Goal: Task Accomplishment & Management: Manage account settings

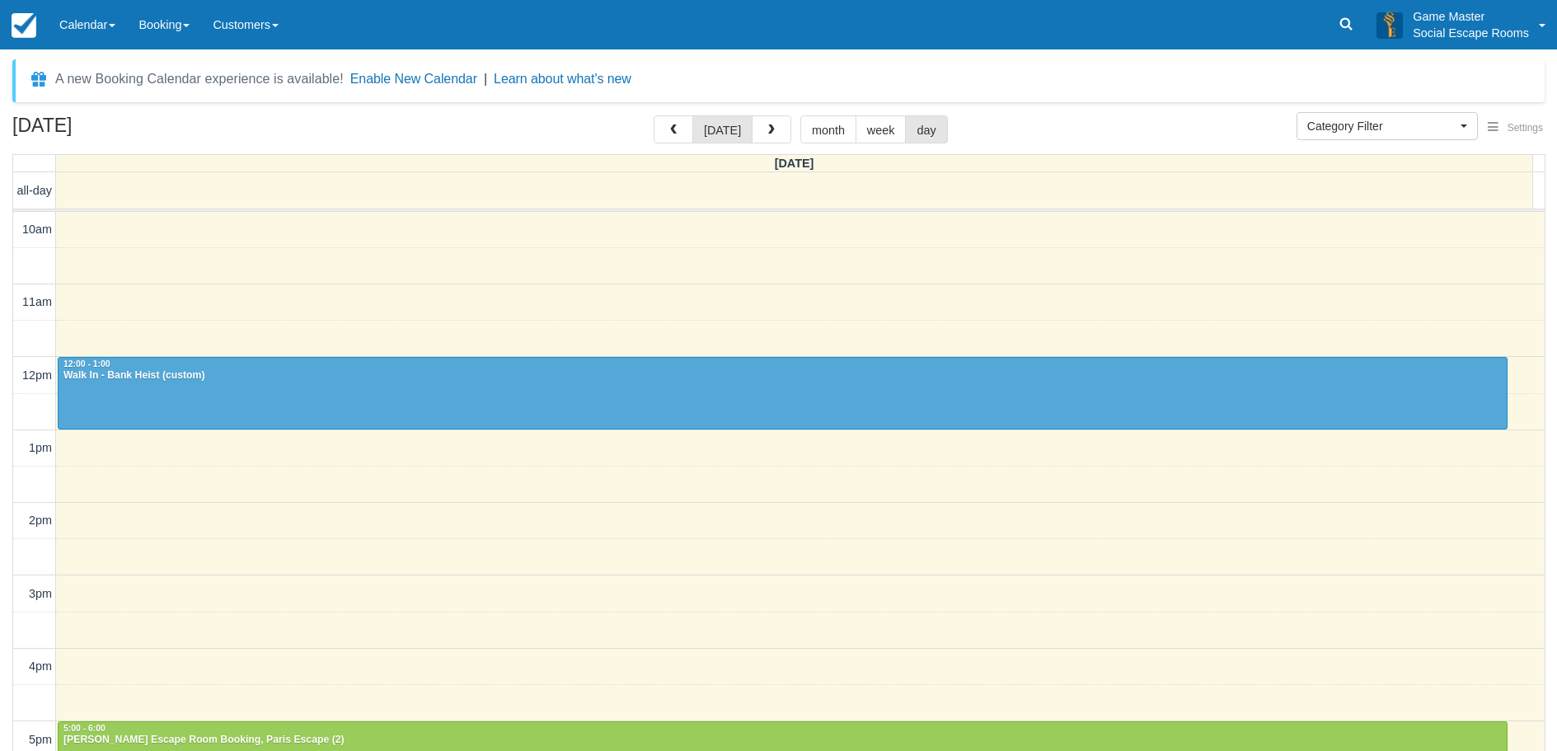
select select
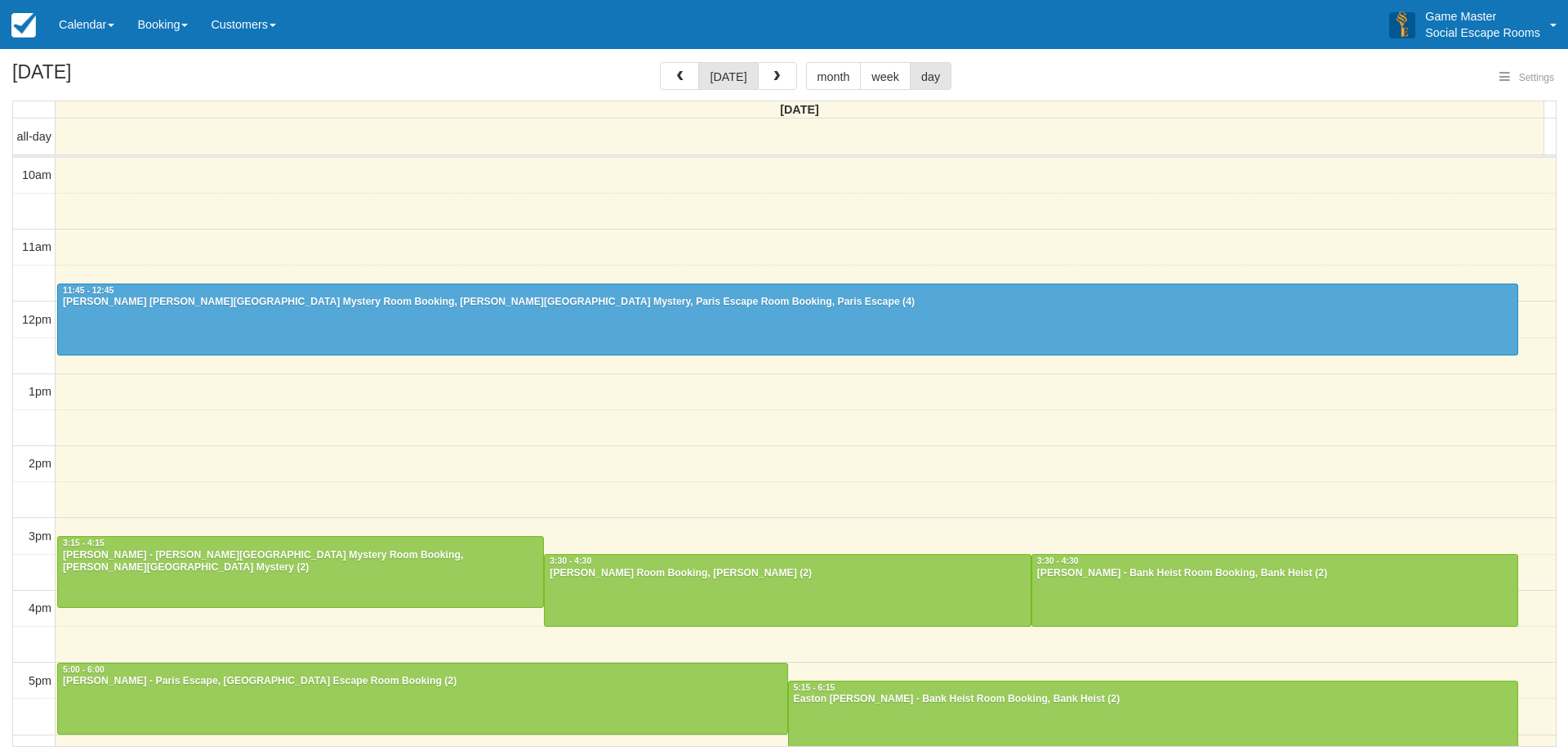
select select
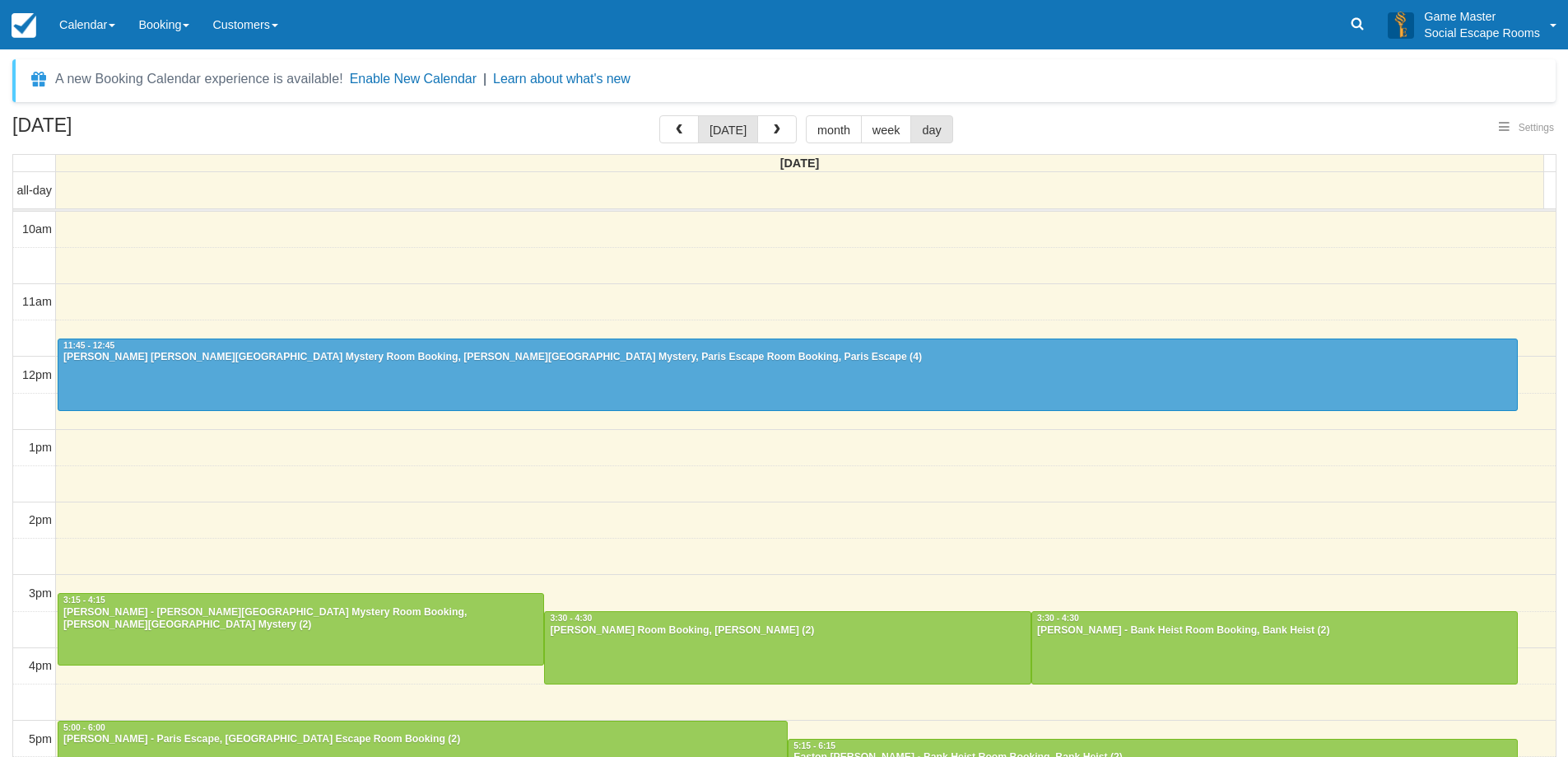
select select
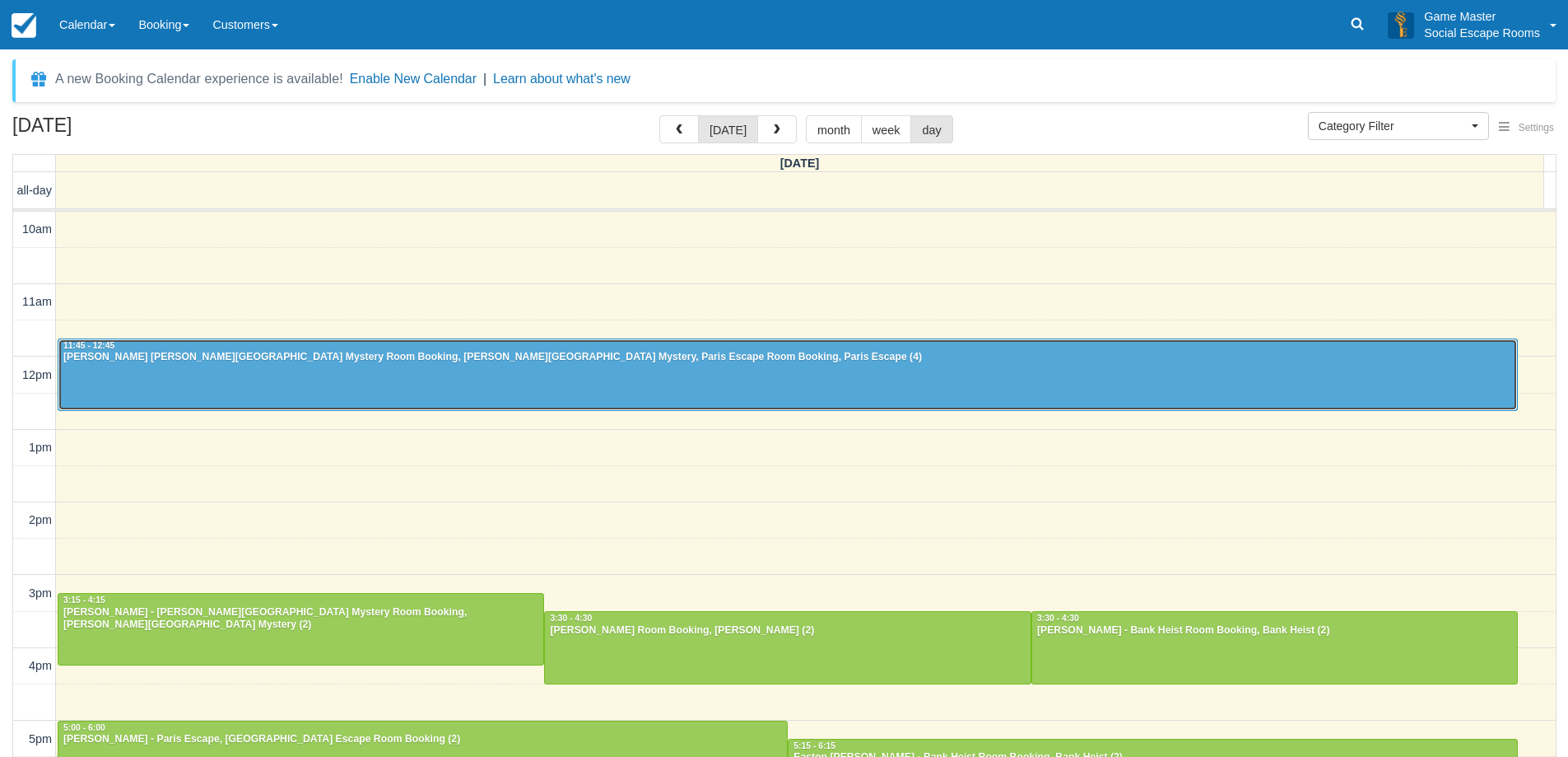
click at [534, 357] on div "[PERSON_NAME] [PERSON_NAME][GEOGRAPHIC_DATA] Mystery Room Booking, [PERSON_NAME…" at bounding box center [788, 357] width 1451 height 13
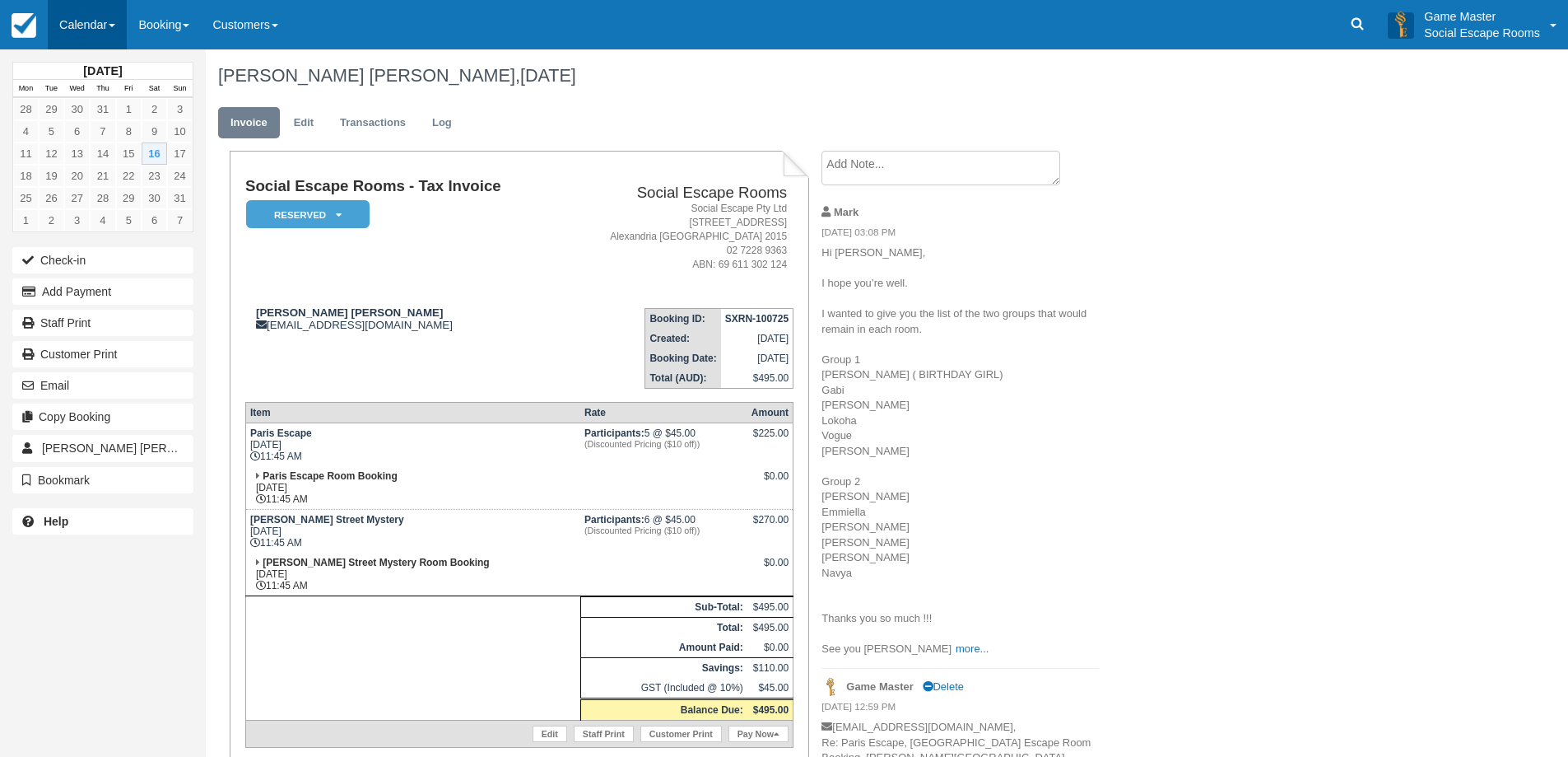
click at [99, 33] on link "Calendar" at bounding box center [87, 24] width 79 height 49
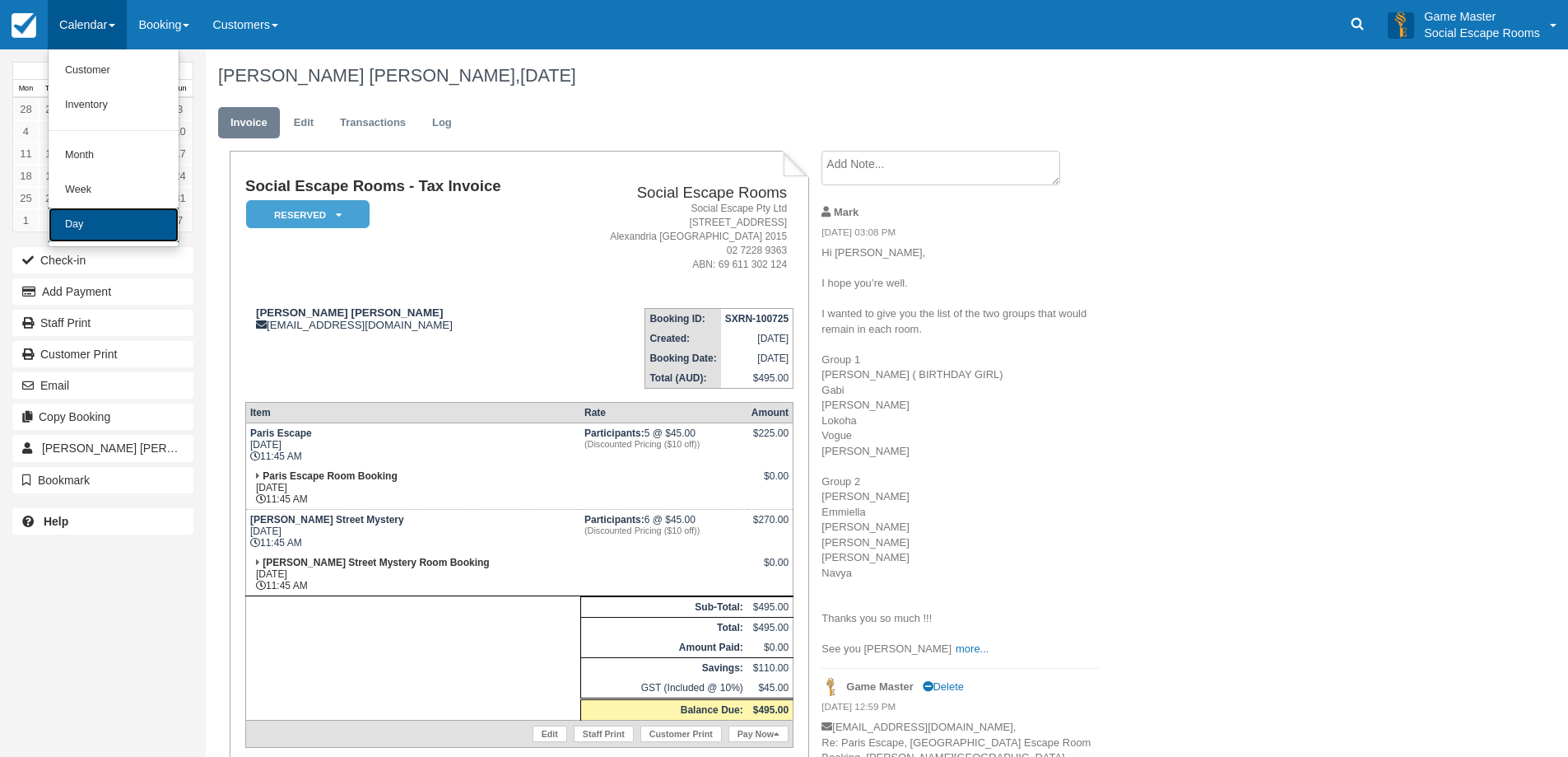
click at [119, 222] on link "Day" at bounding box center [114, 225] width 130 height 35
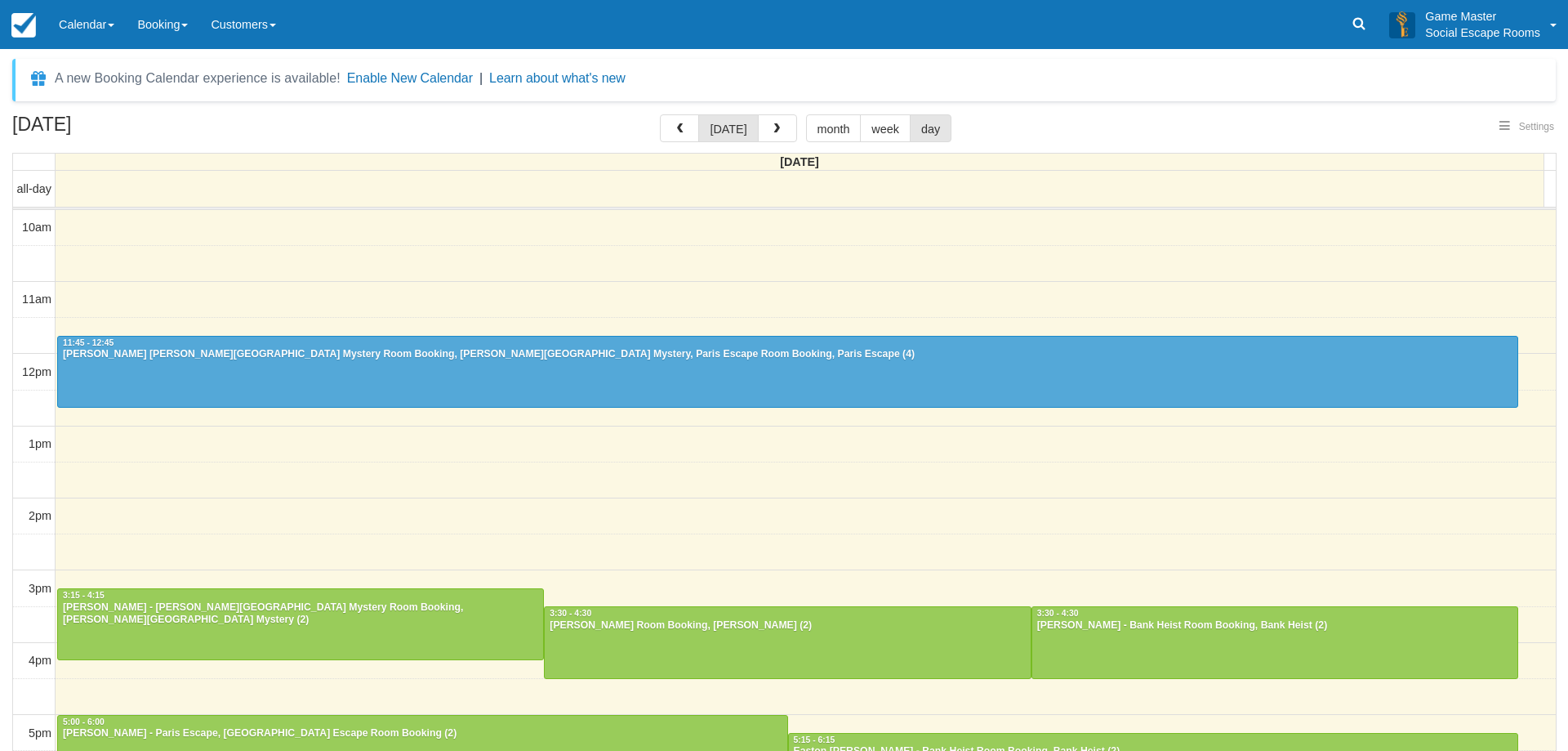
select select
click at [88, 16] on link "Calendar" at bounding box center [86, 24] width 78 height 49
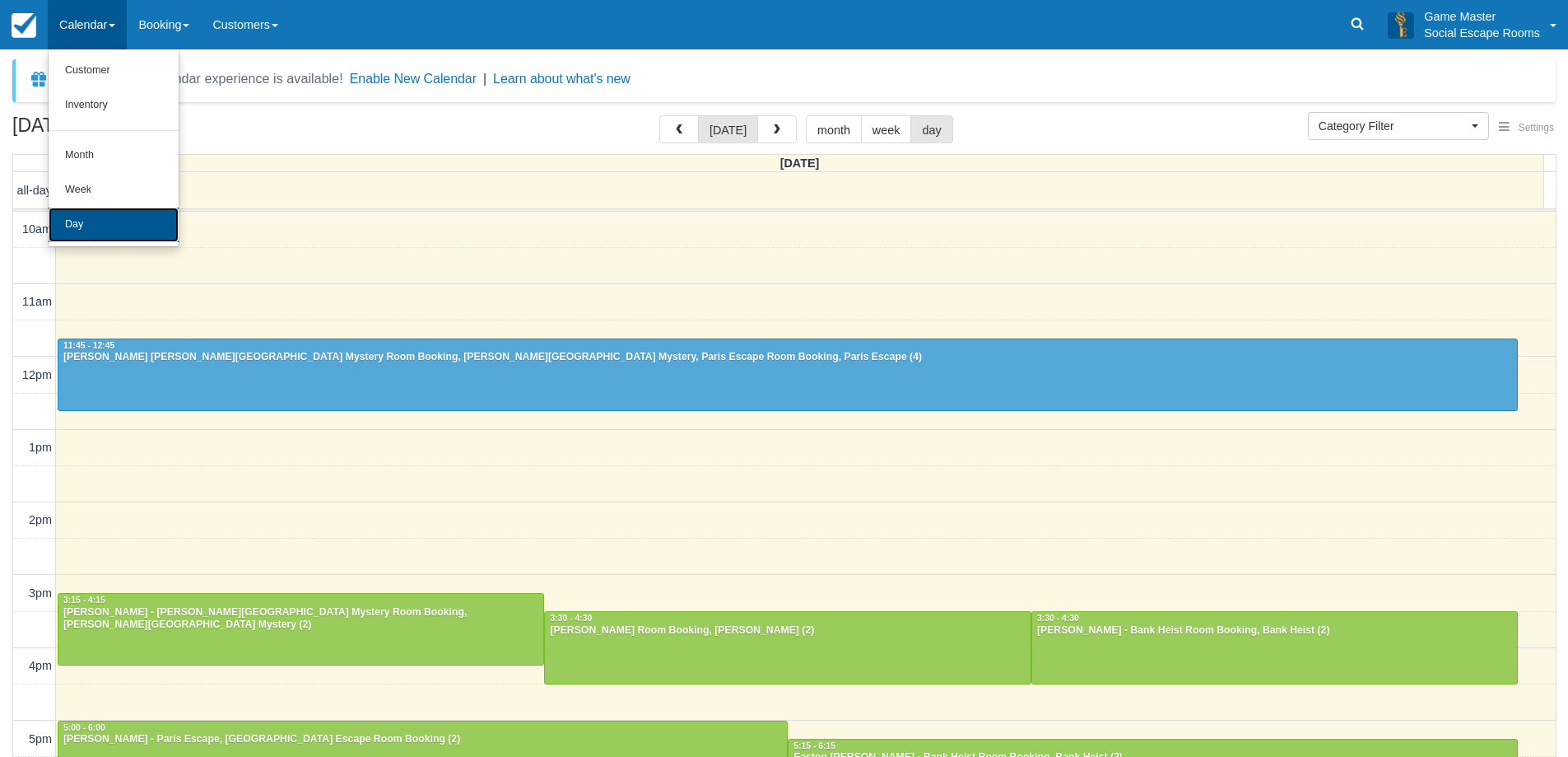
click at [126, 217] on link "Day" at bounding box center [114, 225] width 130 height 35
